Goal: Task Accomplishment & Management: Manage account settings

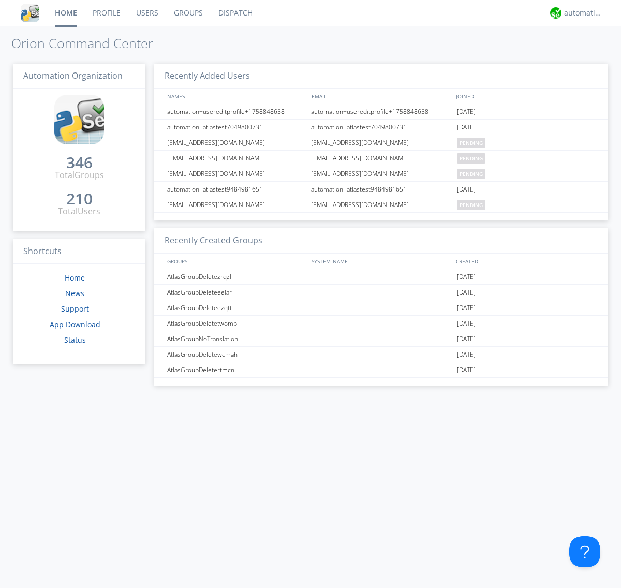
click at [146, 13] on link "Users" at bounding box center [147, 13] width 38 height 26
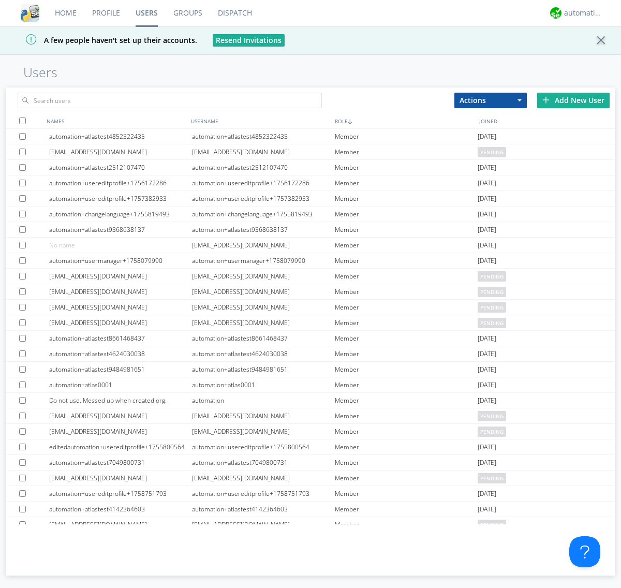
click at [573, 100] on div "Add New User" at bounding box center [573, 101] width 72 height 16
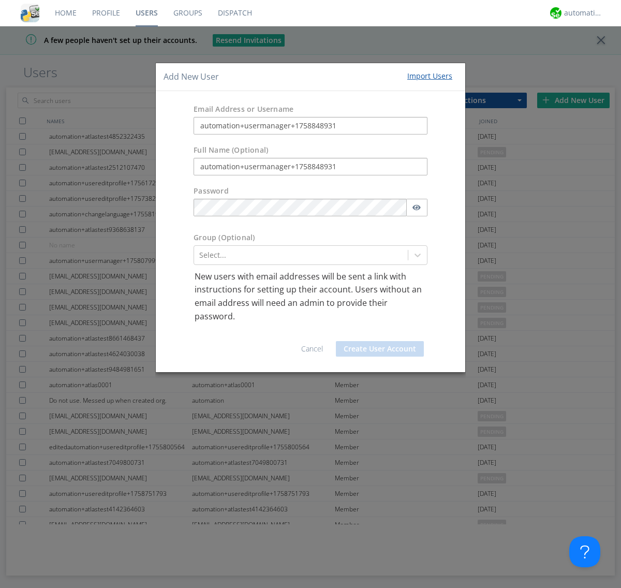
type input "automation+usermanager+1758848931"
click at [380, 349] on button "Create User Account" at bounding box center [380, 349] width 88 height 16
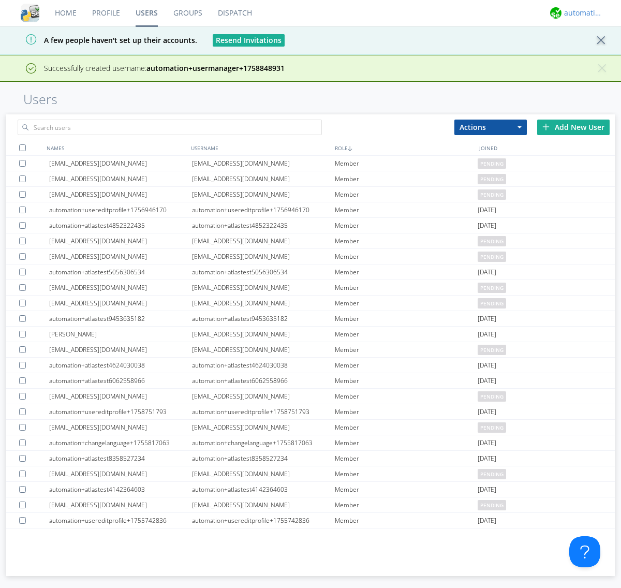
click at [581, 13] on div "automation+atlas" at bounding box center [583, 13] width 39 height 10
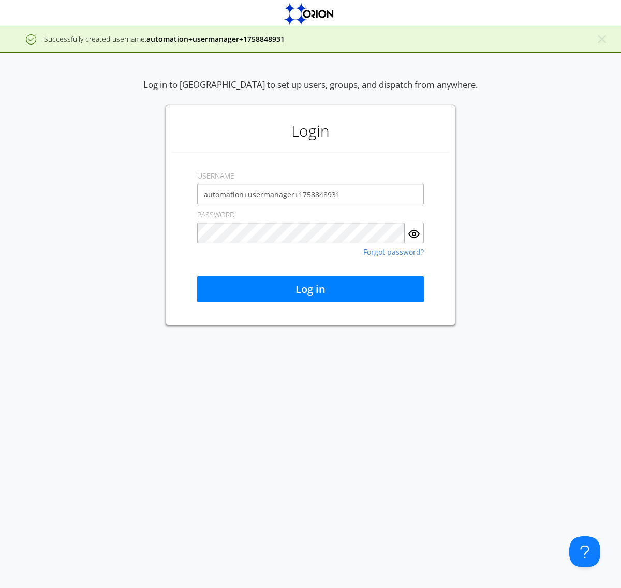
type input "automation+usermanager+1758848931"
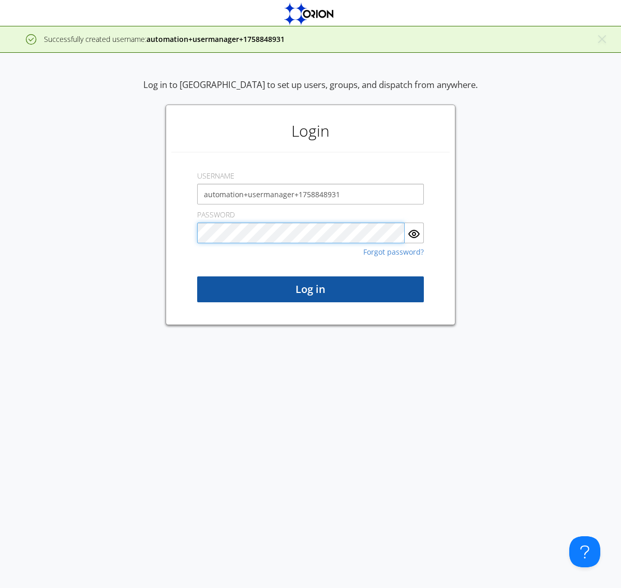
click at [310, 289] on button "Log in" at bounding box center [310, 289] width 227 height 26
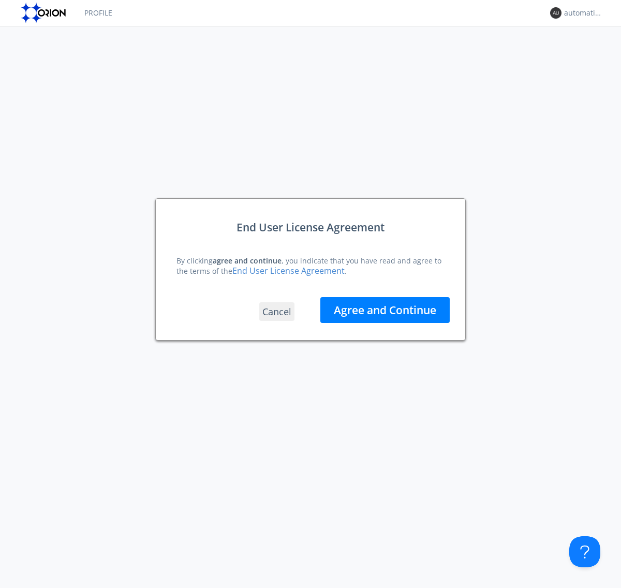
click at [385, 310] on button "Agree and Continue" at bounding box center [384, 310] width 129 height 26
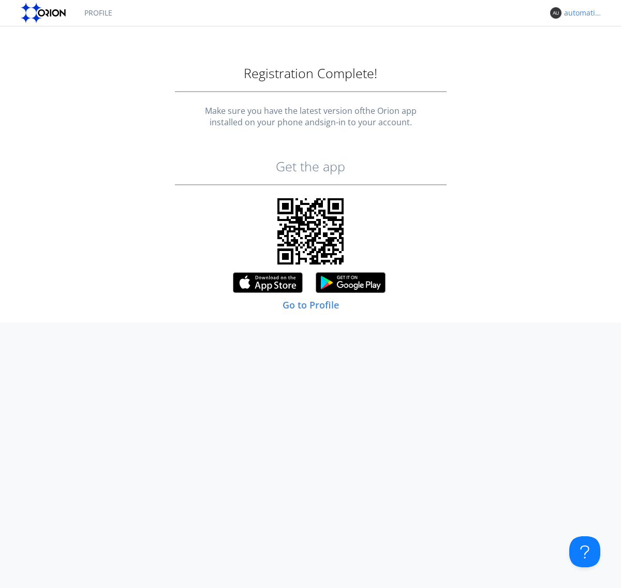
click at [581, 13] on div "automation+usermanager+1758848931" at bounding box center [583, 13] width 39 height 10
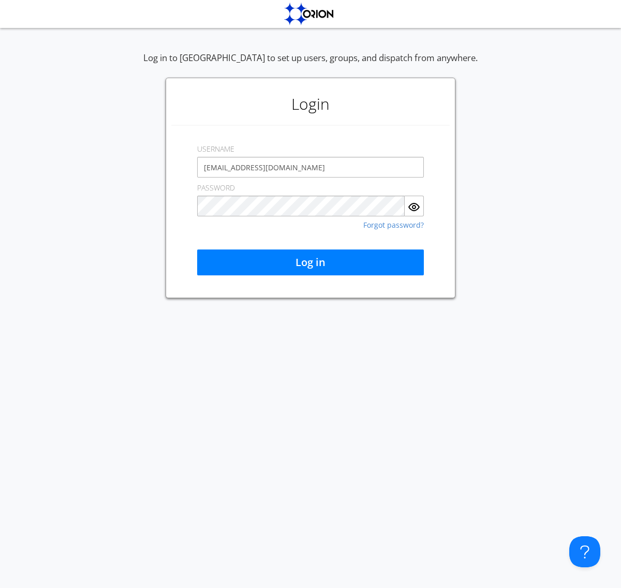
type input "[EMAIL_ADDRESS][DOMAIN_NAME]"
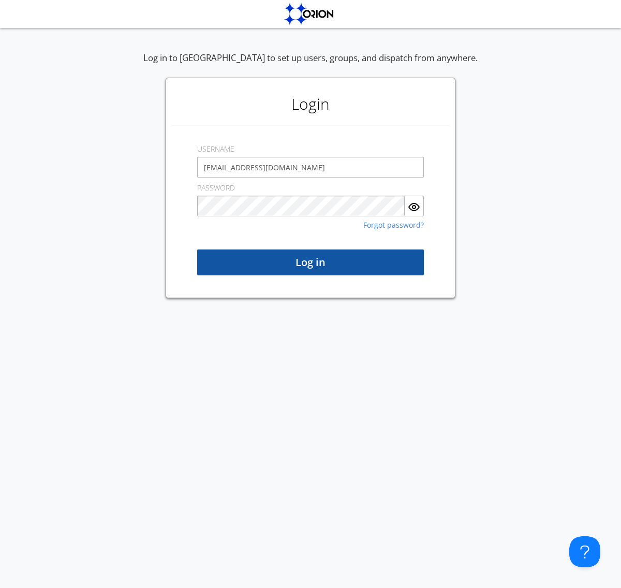
click at [310, 262] on button "Log in" at bounding box center [310, 262] width 227 height 26
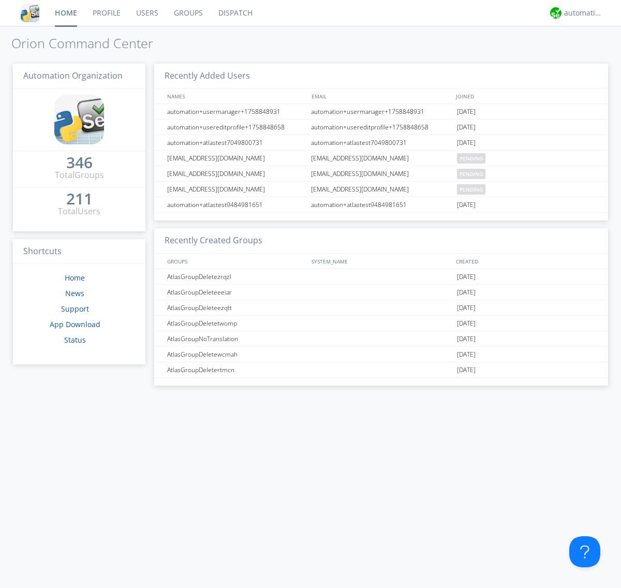
click at [146, 13] on link "Users" at bounding box center [147, 13] width 38 height 26
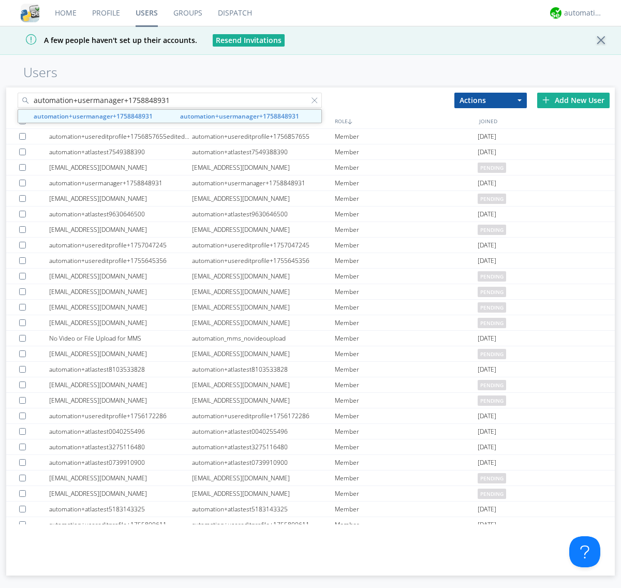
type input "automation+usermanager+1758848931"
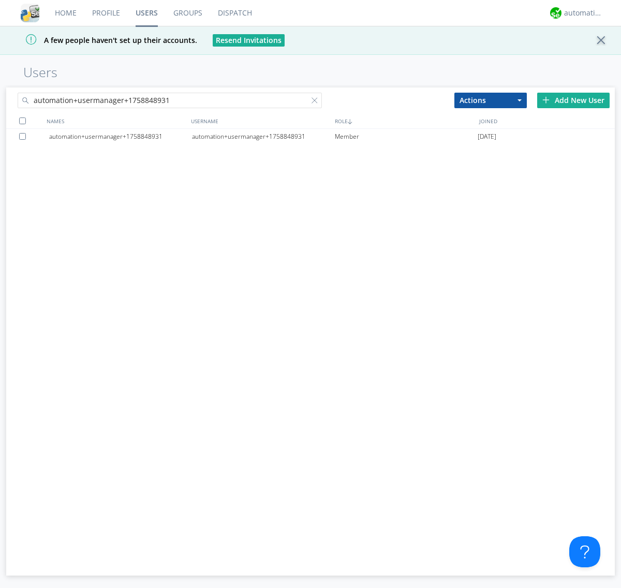
click at [263, 136] on div "automation+usermanager+1758848931" at bounding box center [263, 137] width 143 height 16
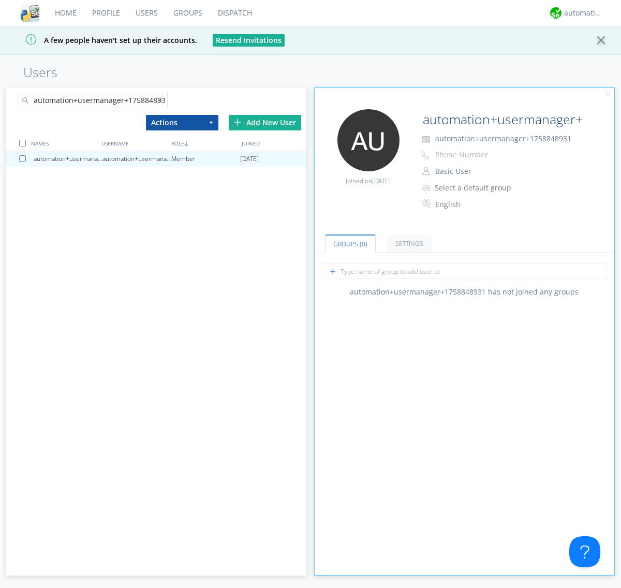
click at [483, 171] on button "Basic User" at bounding box center [483, 171] width 103 height 14
click at [0, 0] on link "Manager" at bounding box center [0, 0] width 0 height 0
click at [581, 13] on div "automation+atlas" at bounding box center [583, 13] width 39 height 10
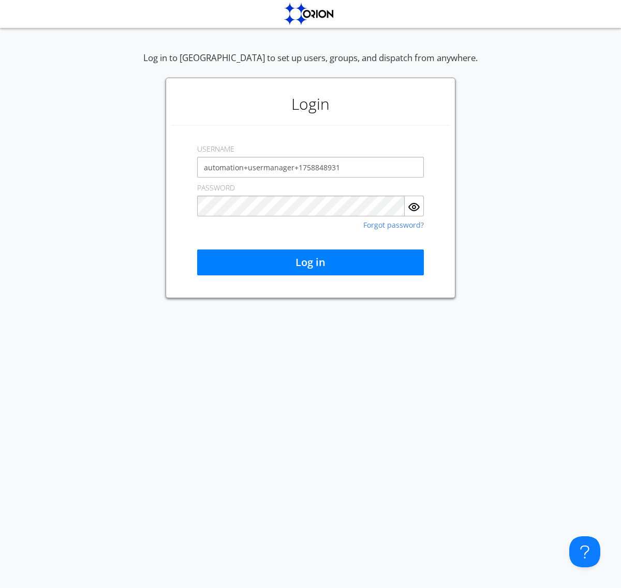
type input "automation+usermanager+1758848931"
click at [310, 262] on button "Log in" at bounding box center [310, 262] width 227 height 26
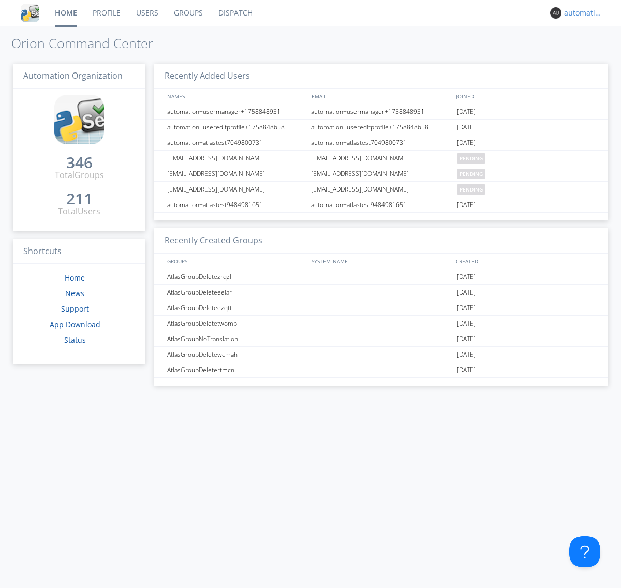
click at [581, 13] on div "automation+usermanager+1758848931" at bounding box center [583, 13] width 39 height 10
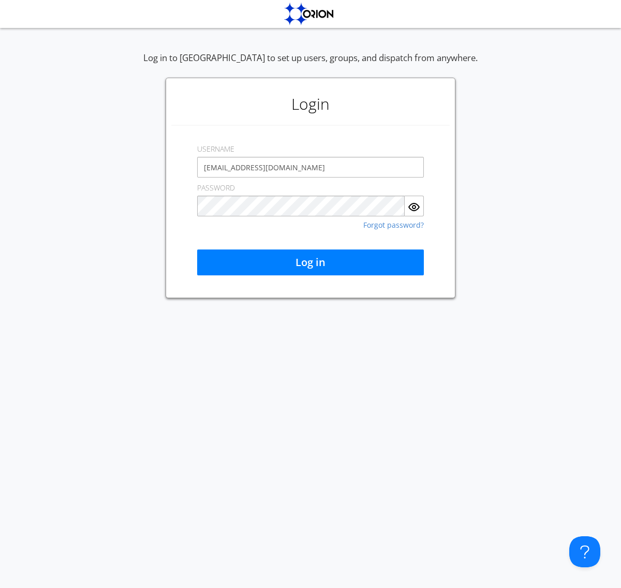
type input "[EMAIL_ADDRESS][DOMAIN_NAME]"
click at [310, 262] on button "Log in" at bounding box center [310, 262] width 227 height 26
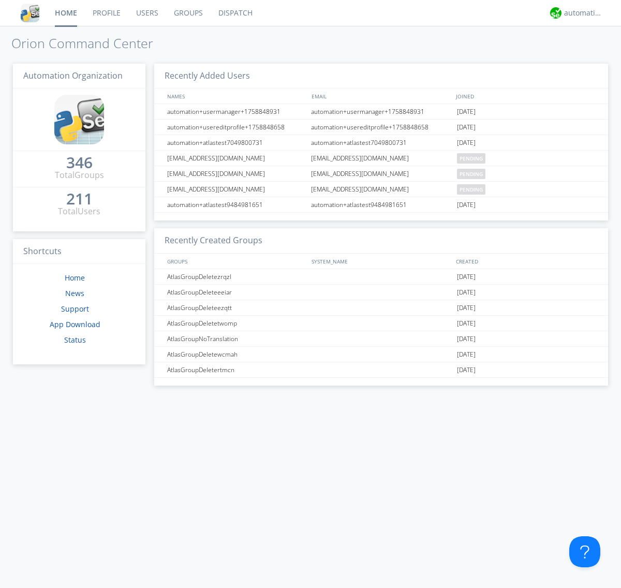
click at [146, 13] on link "Users" at bounding box center [147, 13] width 38 height 26
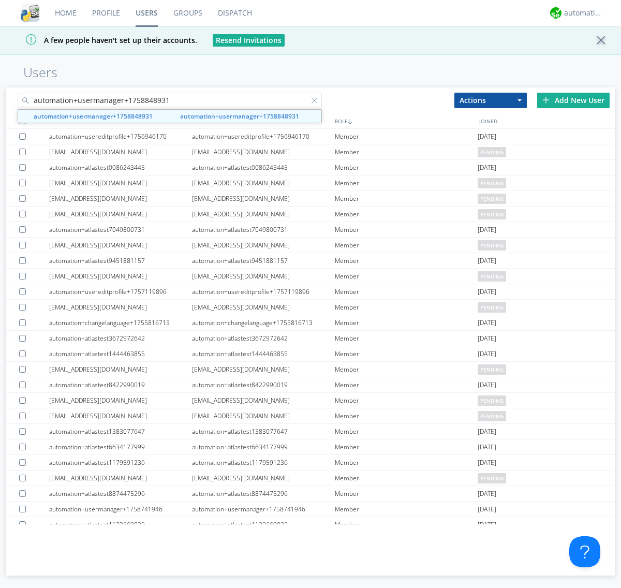
type input "automation+usermanager+1758848931"
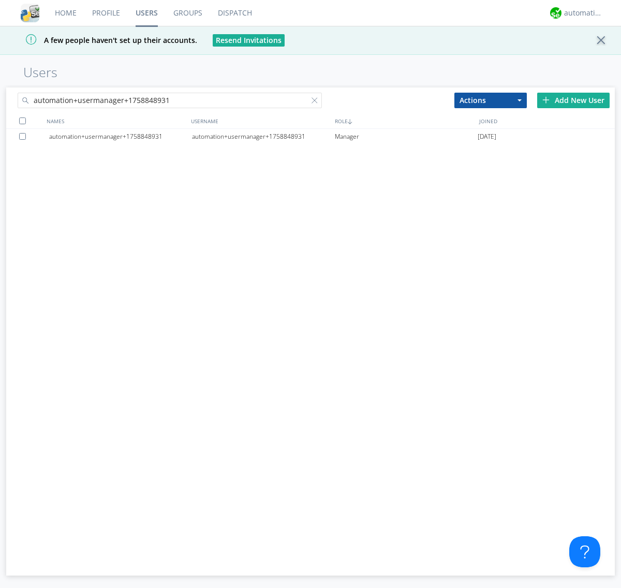
click at [24, 136] on div at bounding box center [24, 136] width 10 height 7
click at [491, 100] on button "Actions" at bounding box center [490, 101] width 72 height 16
click at [0, 0] on link "Delete User" at bounding box center [0, 0] width 0 height 0
